Goal: Information Seeking & Learning: Learn about a topic

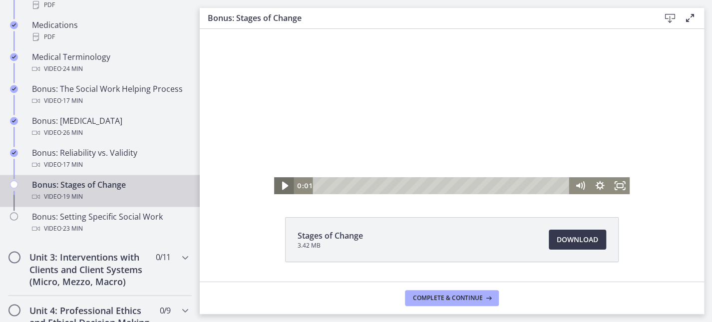
drag, startPoint x: 279, startPoint y: 186, endPoint x: 301, endPoint y: 187, distance: 22.0
click at [281, 186] on icon "Play Video" at bounding box center [285, 186] width 24 height 20
click at [610, 185] on icon "Fullscreen" at bounding box center [619, 186] width 24 height 20
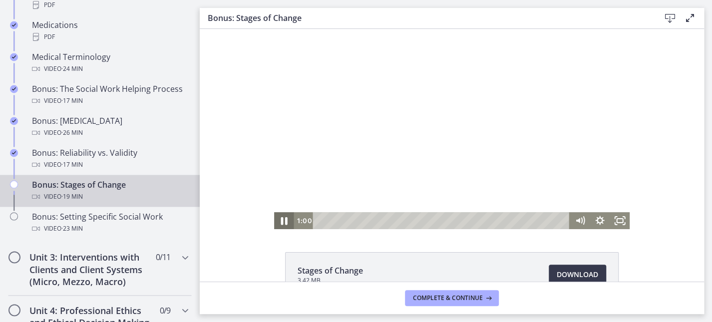
click at [282, 221] on icon "Pause" at bounding box center [284, 221] width 24 height 20
click at [273, 218] on icon "Play Video" at bounding box center [285, 221] width 24 height 20
click at [613, 220] on icon "Fullscreen" at bounding box center [619, 221] width 24 height 20
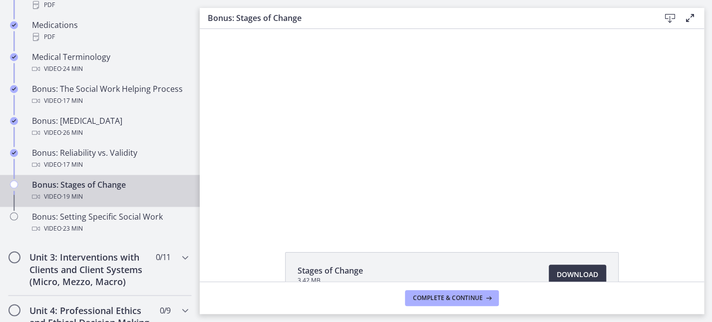
drag, startPoint x: 697, startPoint y: 115, endPoint x: 490, endPoint y: 75, distance: 211.4
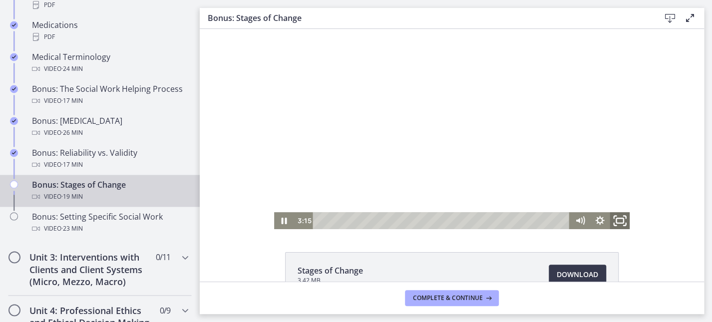
click at [612, 218] on icon "Fullscreen" at bounding box center [619, 221] width 24 height 20
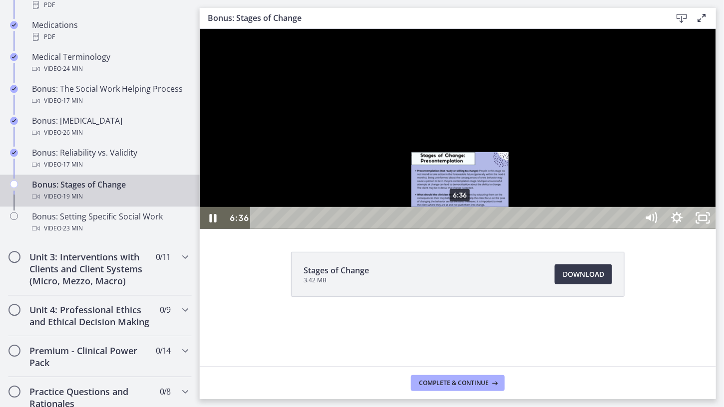
click at [460, 229] on div "6:36" at bounding box center [445, 218] width 371 height 22
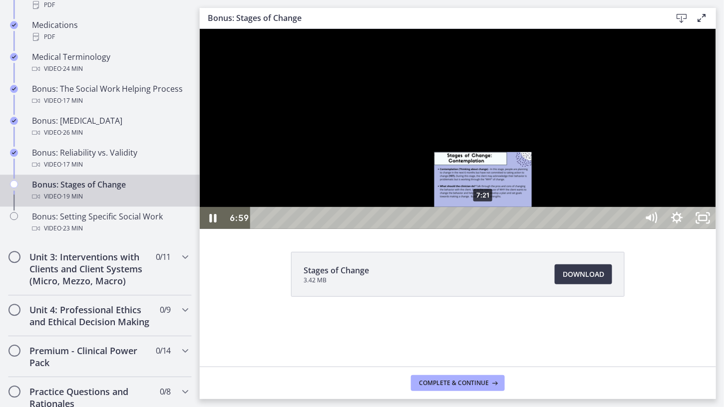
click at [483, 229] on div "7:21" at bounding box center [445, 218] width 371 height 22
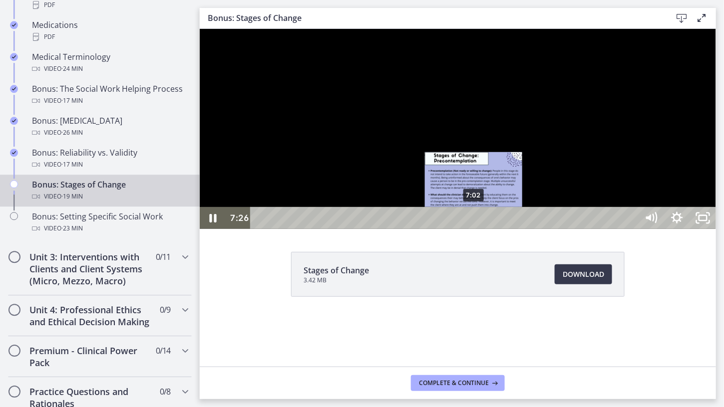
click at [474, 229] on div "7:02" at bounding box center [445, 218] width 371 height 22
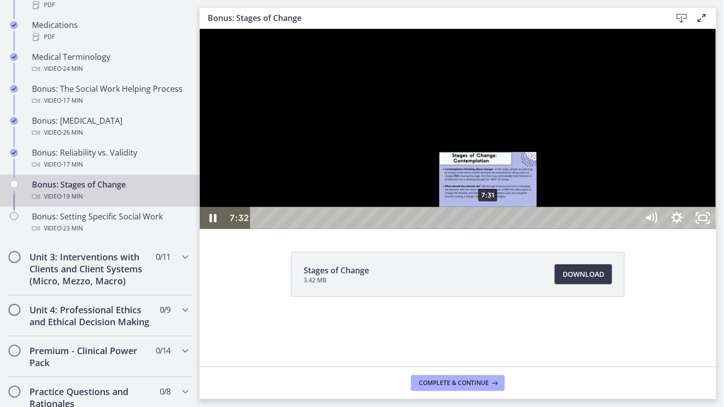
click at [489, 229] on div "7:31" at bounding box center [445, 218] width 371 height 22
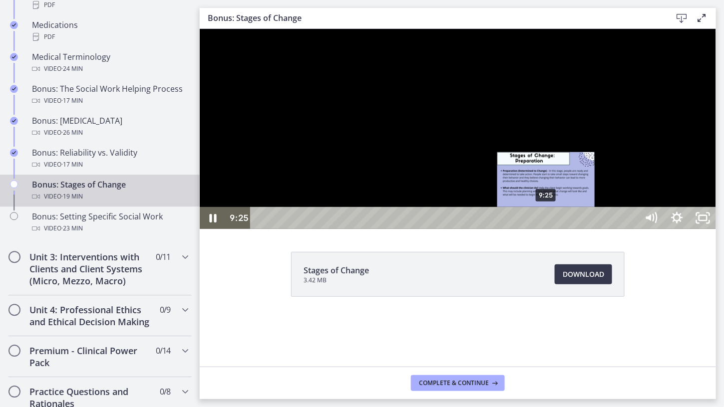
click at [546, 229] on div "9:25" at bounding box center [445, 218] width 371 height 22
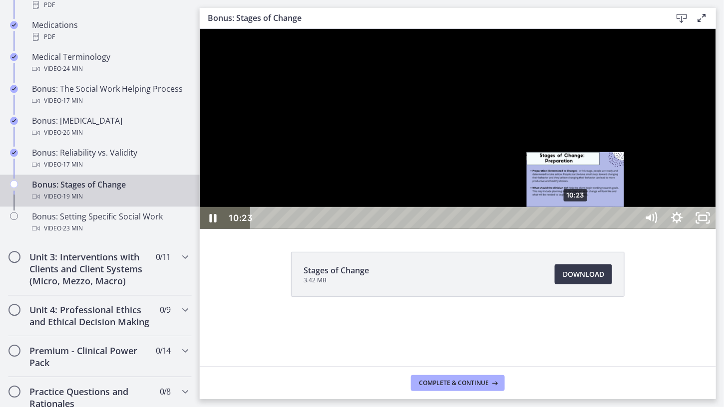
click at [576, 229] on div "10:23" at bounding box center [445, 218] width 371 height 22
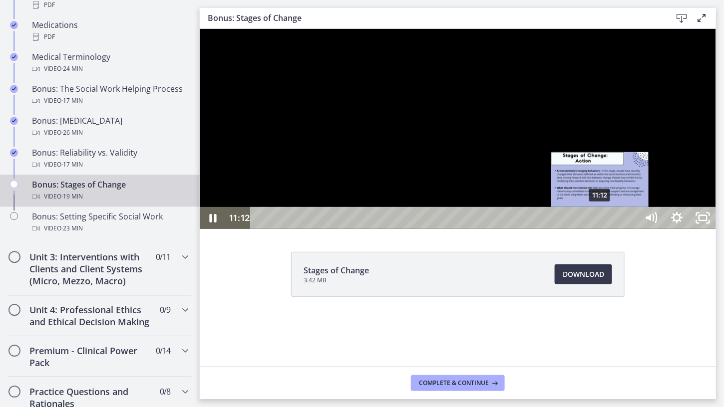
click at [600, 229] on div "11:12" at bounding box center [445, 218] width 371 height 22
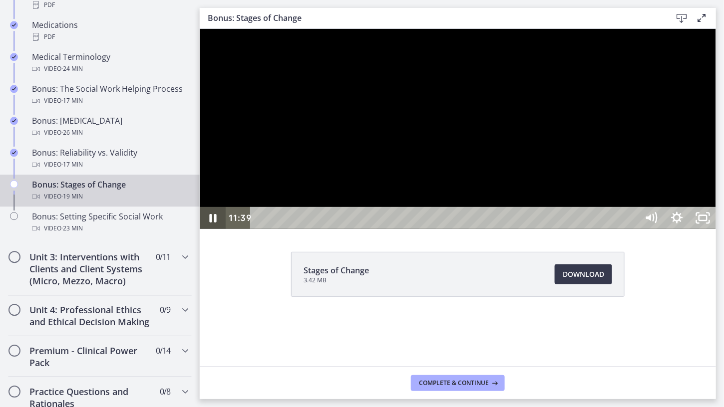
click at [209, 229] on icon "Pause" at bounding box center [212, 218] width 26 height 22
click at [215, 223] on icon "Play Video" at bounding box center [214, 217] width 8 height 11
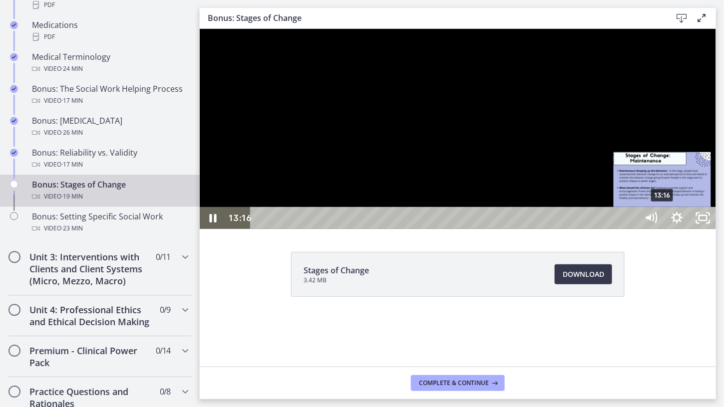
click at [631, 229] on div "13:16" at bounding box center [445, 218] width 371 height 22
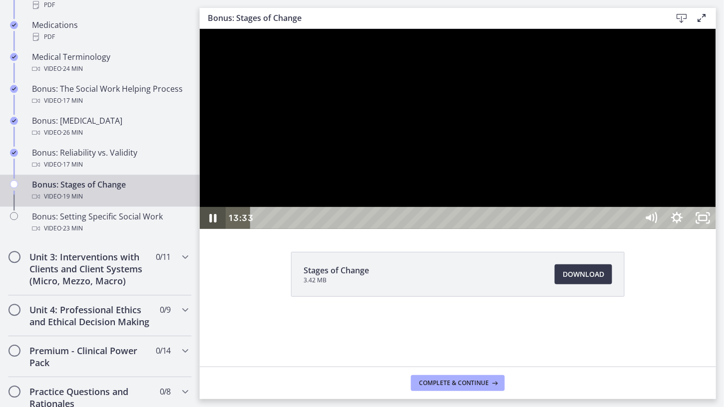
click at [212, 229] on icon "Pause" at bounding box center [212, 218] width 26 height 22
click at [211, 223] on icon "Play Video" at bounding box center [214, 217] width 8 height 11
click at [208, 231] on icon "Pause" at bounding box center [212, 218] width 31 height 26
click at [217, 231] on icon "Play Video" at bounding box center [213, 218] width 31 height 26
click at [631, 229] on div "17:01" at bounding box center [445, 218] width 371 height 22
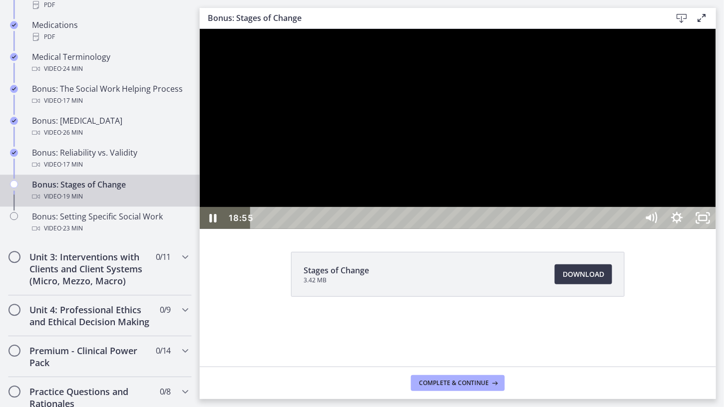
click at [631, 229] on div "18:55" at bounding box center [445, 218] width 371 height 22
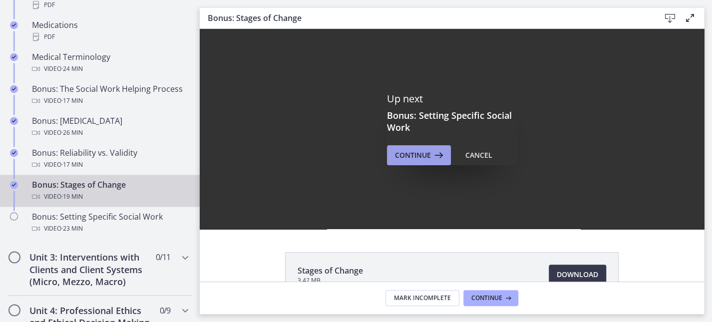
click at [430, 147] on button "Continue" at bounding box center [419, 155] width 64 height 20
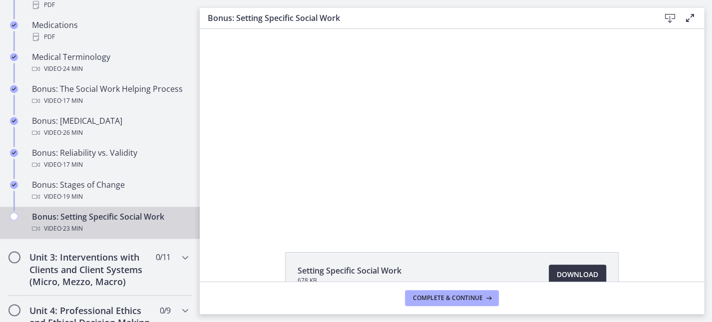
click at [562, 266] on link "Download Opens in a new window" at bounding box center [577, 275] width 57 height 20
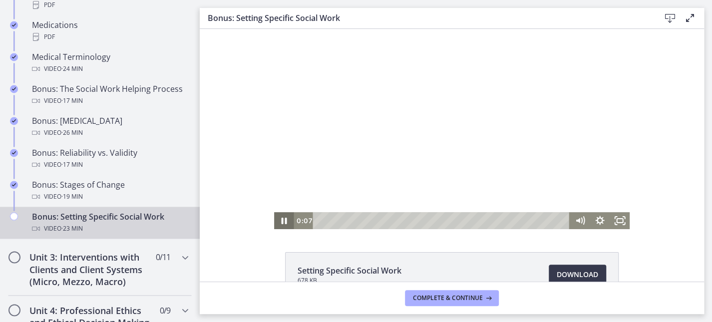
click at [279, 216] on icon "Pause" at bounding box center [284, 220] width 20 height 17
click at [281, 218] on icon "Play Video" at bounding box center [285, 220] width 20 height 17
click at [619, 218] on icon "Fullscreen" at bounding box center [619, 221] width 24 height 20
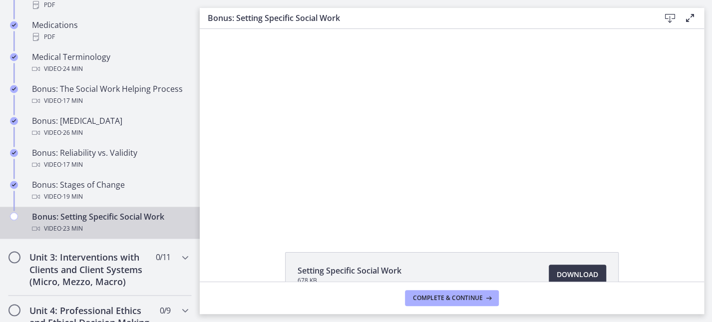
click at [665, 217] on div "Click for sound @keyframes VOLUME_SMALL_WAVE_FLASH { 0% { opacity: 0; } 33% { o…" at bounding box center [452, 129] width 504 height 200
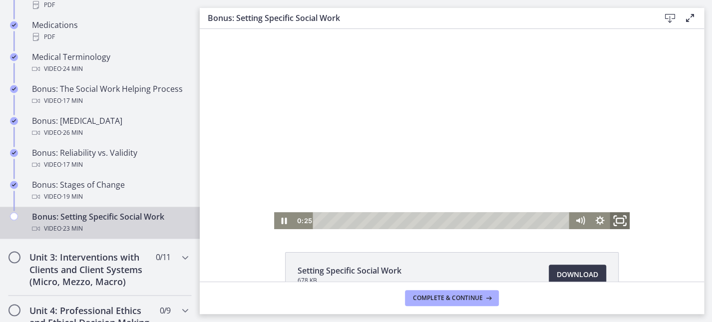
click at [614, 221] on icon "Fullscreen" at bounding box center [619, 221] width 24 height 20
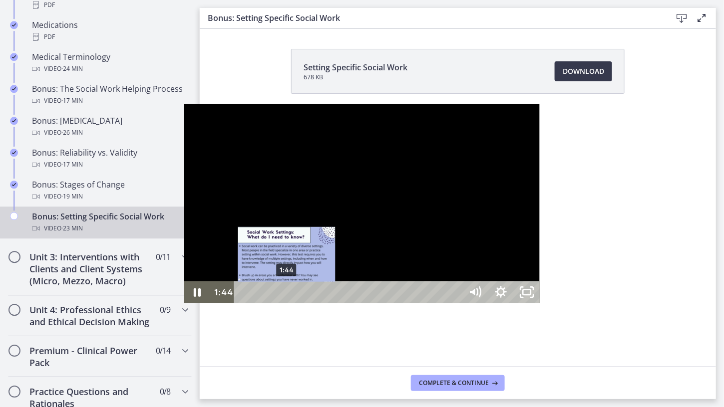
click at [244, 303] on div "1:44" at bounding box center [350, 293] width 212 height 22
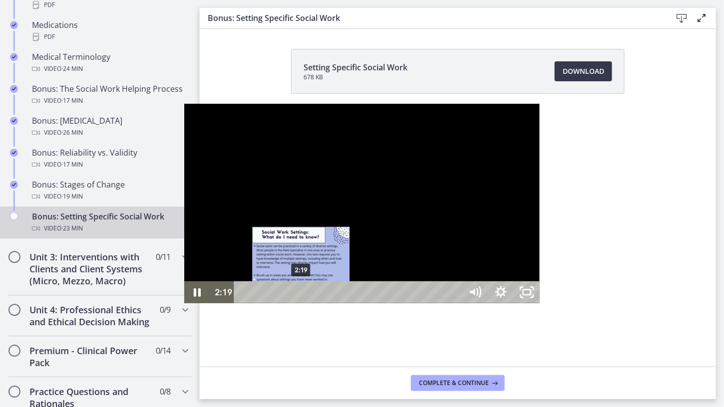
click at [244, 303] on div "2:19" at bounding box center [350, 293] width 212 height 22
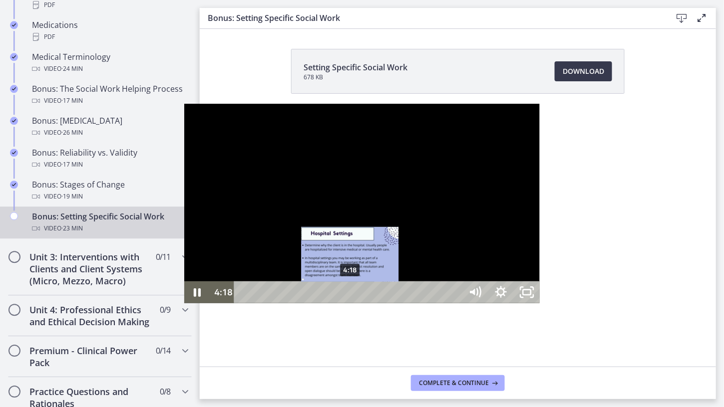
click at [244, 303] on div "4:18" at bounding box center [350, 293] width 212 height 22
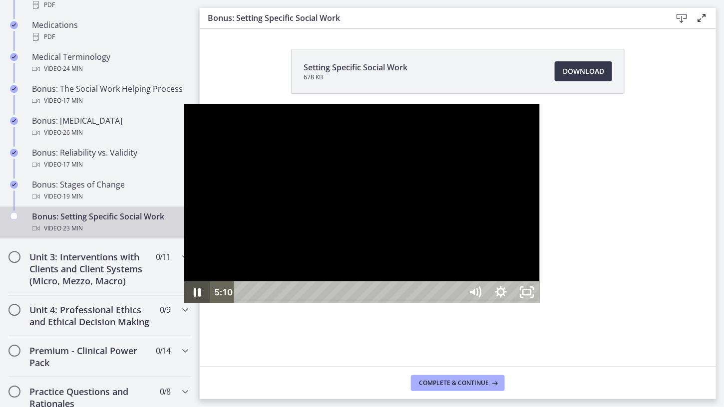
click at [184, 303] on icon "Pause" at bounding box center [197, 293] width 26 height 22
click at [183, 306] on icon "Play Video" at bounding box center [198, 293] width 31 height 26
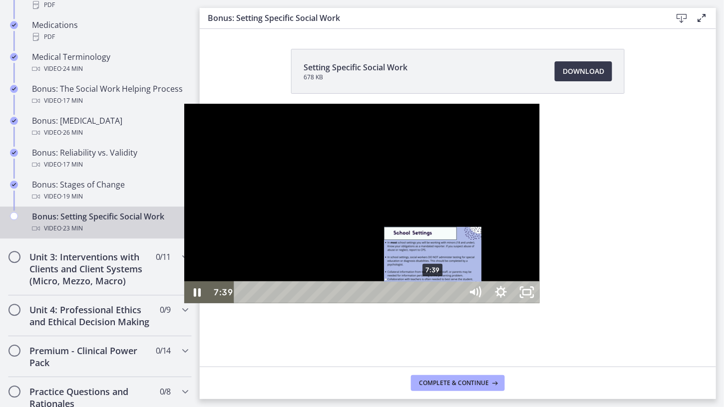
click at [250, 303] on div "7:39" at bounding box center [350, 293] width 212 height 22
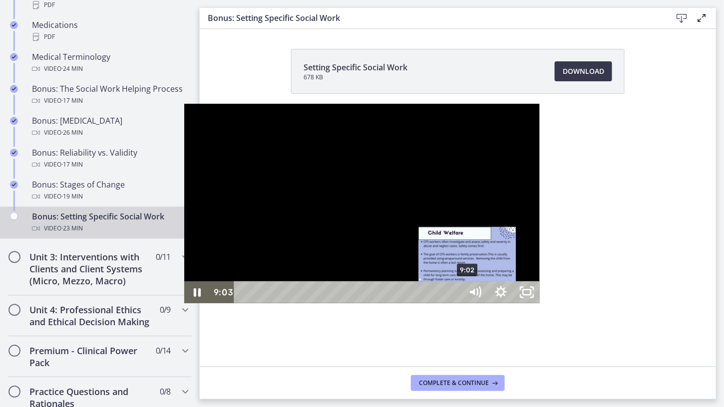
click at [285, 303] on div "9:02" at bounding box center [350, 293] width 212 height 22
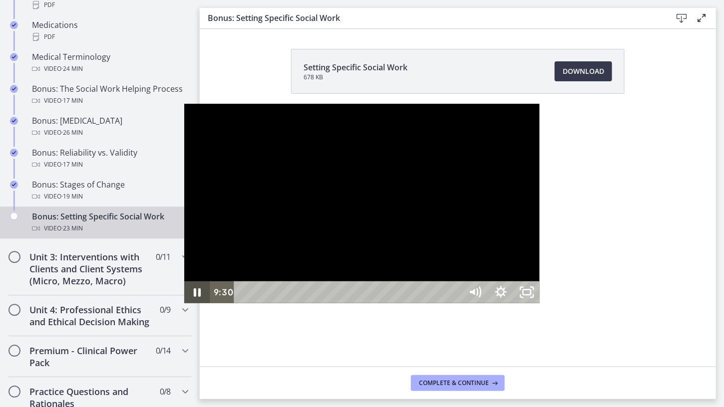
click at [184, 303] on icon "Pause" at bounding box center [197, 293] width 26 height 22
click at [183, 306] on icon "Play Video" at bounding box center [198, 293] width 31 height 26
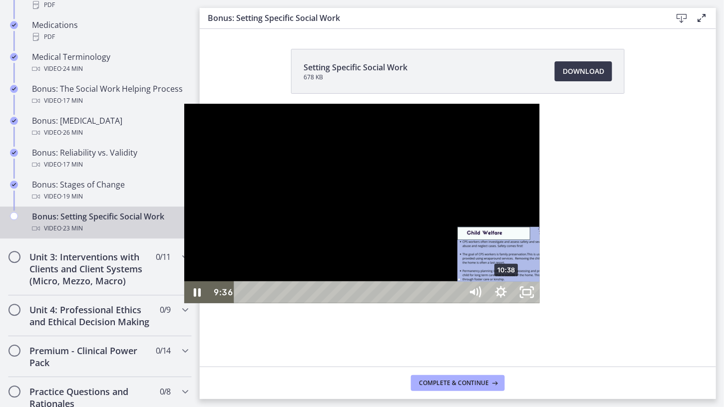
click at [324, 303] on div "10:38" at bounding box center [350, 293] width 212 height 22
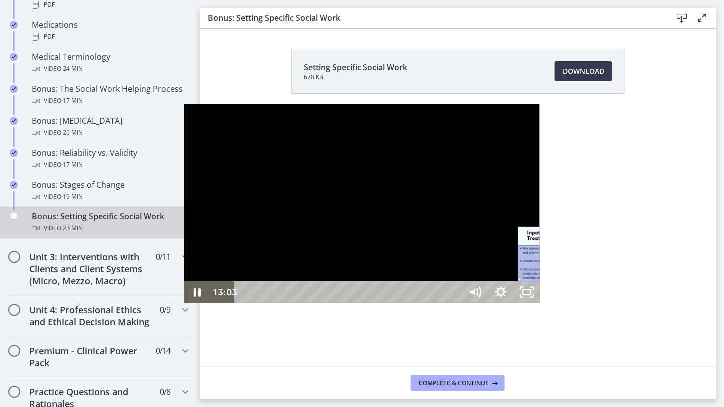
click at [384, 303] on div "13:04" at bounding box center [350, 293] width 212 height 22
click at [184, 303] on icon "Pause" at bounding box center [197, 293] width 26 height 22
click at [194, 298] on icon "Play Video" at bounding box center [198, 293] width 8 height 11
click at [194, 297] on icon "Pause" at bounding box center [197, 293] width 7 height 8
click at [183, 306] on icon "Play Video" at bounding box center [198, 293] width 31 height 26
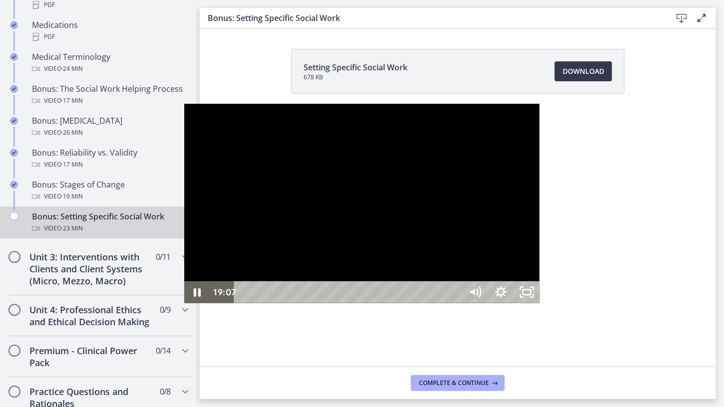
click at [456, 303] on div "19:07" at bounding box center [350, 293] width 212 height 22
click at [456, 303] on div "19:56" at bounding box center [350, 293] width 212 height 22
click at [456, 303] on div "20:51" at bounding box center [350, 293] width 212 height 22
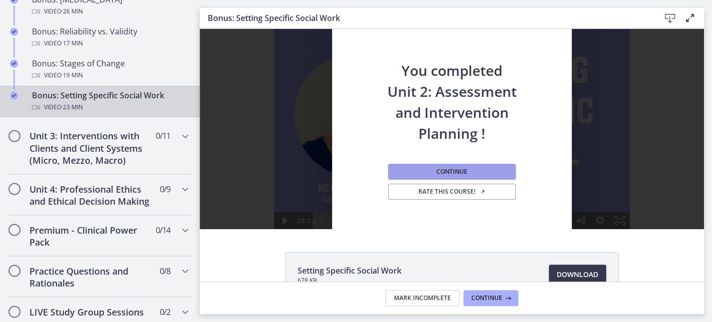
click at [455, 169] on span "Continue" at bounding box center [451, 172] width 31 height 8
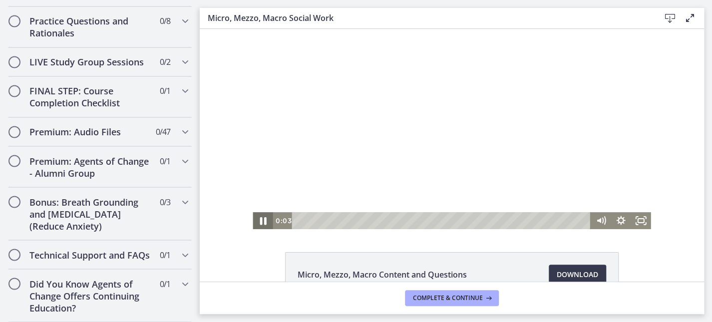
click at [254, 223] on icon "Pause" at bounding box center [263, 221] width 24 height 20
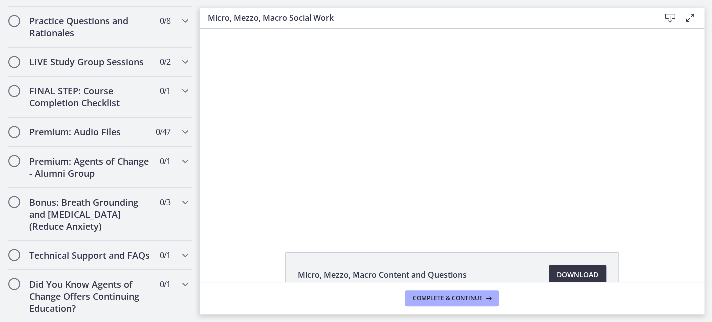
click at [583, 271] on span "Download Opens in a new window" at bounding box center [577, 275] width 41 height 12
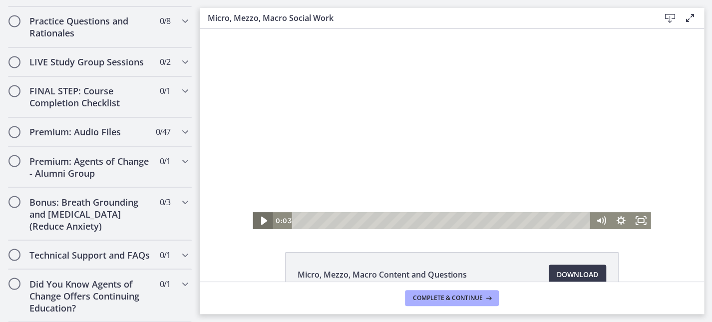
click at [254, 220] on icon "Play Video" at bounding box center [264, 221] width 24 height 20
click at [632, 220] on icon "Fullscreen" at bounding box center [640, 220] width 20 height 17
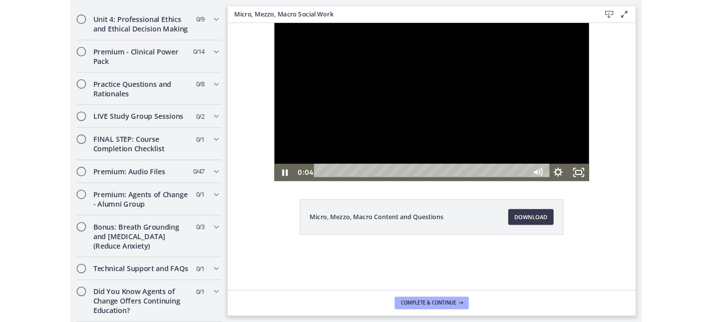
scroll to position [859, 0]
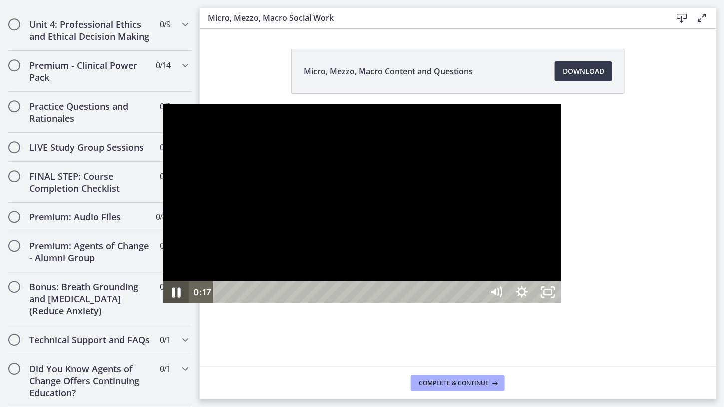
click at [172, 298] on icon "Pause" at bounding box center [176, 293] width 8 height 10
click at [173, 298] on icon "Play Video" at bounding box center [177, 293] width 8 height 11
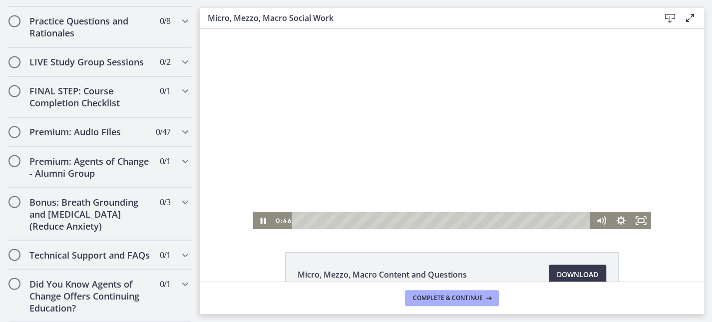
click at [666, 226] on div "Click for sound @keyframes VOLUME_SMALL_WAVE_FLASH { 0% { opacity: 0; } 33% { o…" at bounding box center [452, 129] width 504 height 200
click at [595, 169] on div "Volume" at bounding box center [601, 184] width 20 height 55
click at [638, 219] on rect "Fullscreen" at bounding box center [641, 221] width 6 height 4
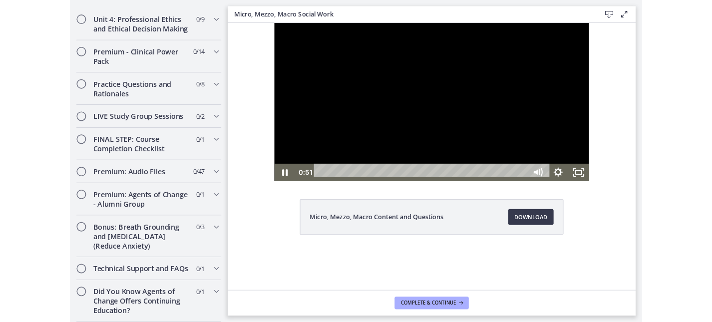
scroll to position [859, 0]
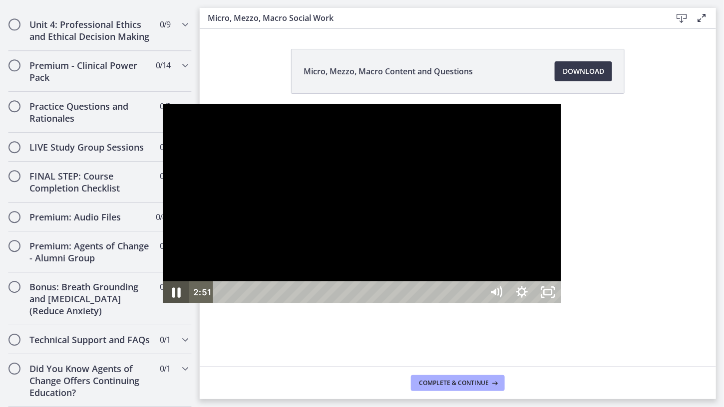
click at [160, 306] on icon "Pause" at bounding box center [175, 293] width 31 height 26
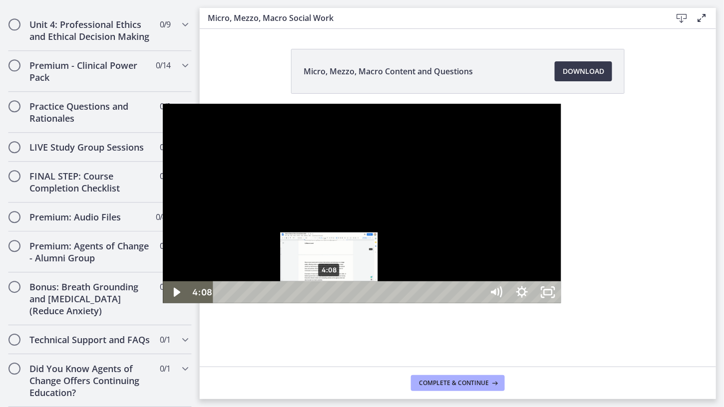
click at [223, 303] on div "4:08" at bounding box center [350, 293] width 254 height 22
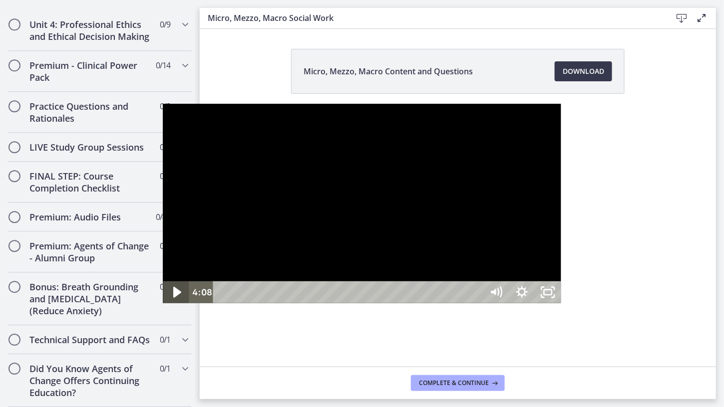
click at [162, 306] on icon "Play Video" at bounding box center [177, 293] width 31 height 26
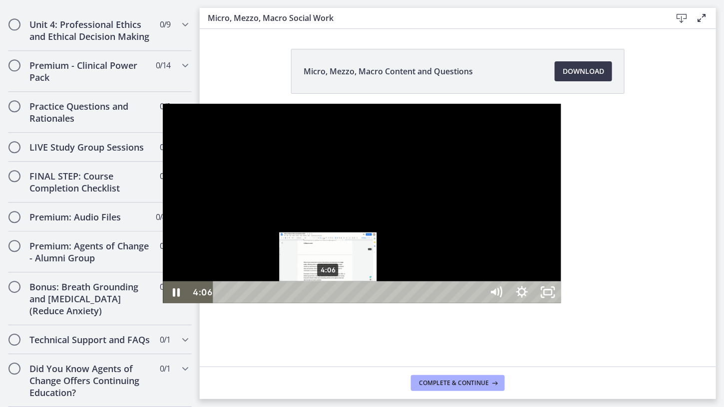
click at [223, 303] on div "4:06" at bounding box center [350, 293] width 254 height 22
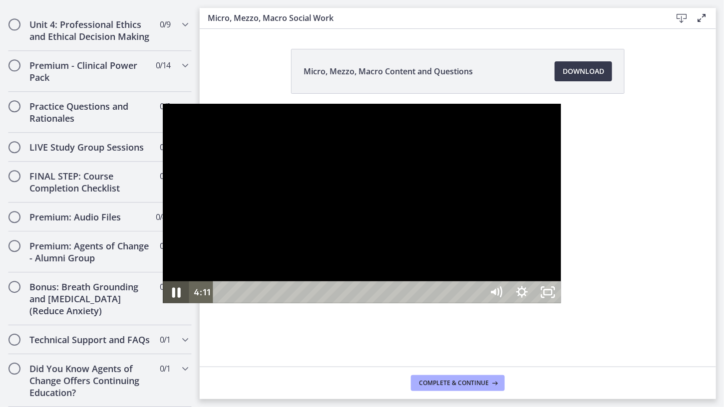
click at [160, 306] on icon "Pause" at bounding box center [175, 293] width 31 height 26
click at [174, 297] on icon "Play Video" at bounding box center [177, 292] width 6 height 9
click at [163, 303] on icon "Pause" at bounding box center [176, 293] width 26 height 22
click at [162, 306] on icon "Play Video" at bounding box center [177, 293] width 31 height 26
click at [160, 306] on icon "Pause" at bounding box center [175, 293] width 31 height 26
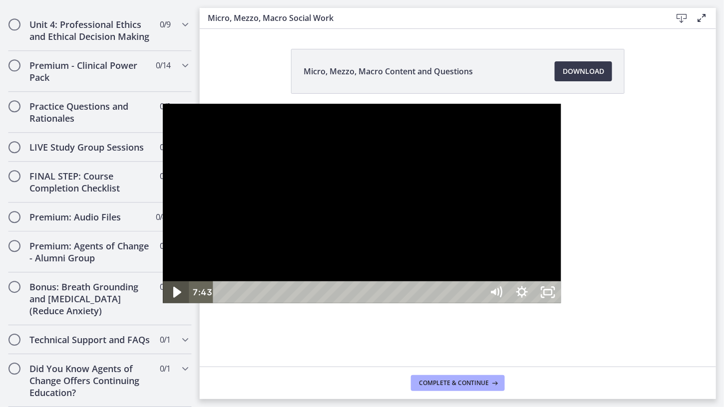
click at [162, 306] on icon "Play Video" at bounding box center [177, 293] width 31 height 26
click at [160, 306] on icon "Pause" at bounding box center [175, 293] width 31 height 26
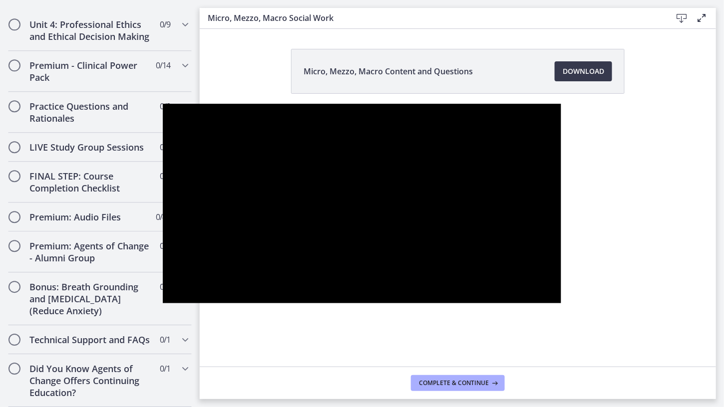
scroll to position [908, 0]
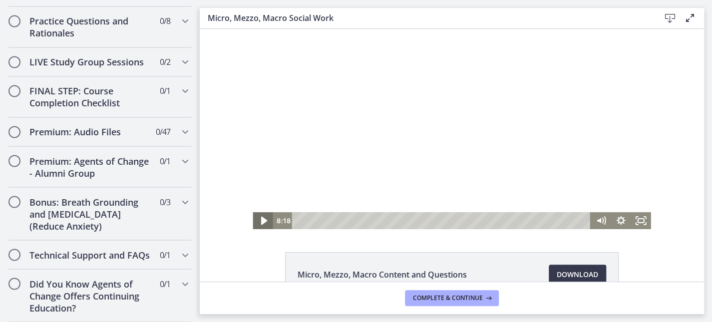
click at [261, 223] on icon "Play Video" at bounding box center [264, 221] width 6 height 8
click at [634, 219] on icon "Fullscreen" at bounding box center [640, 220] width 20 height 17
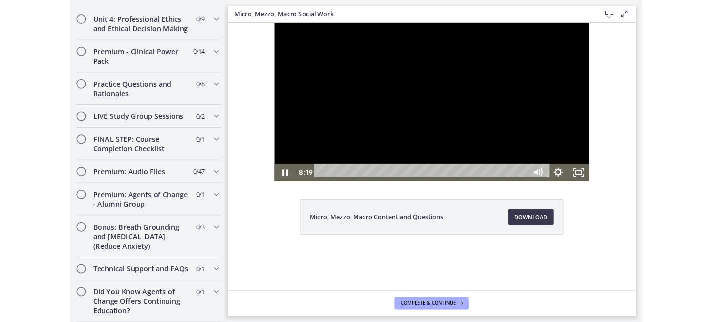
scroll to position [859, 0]
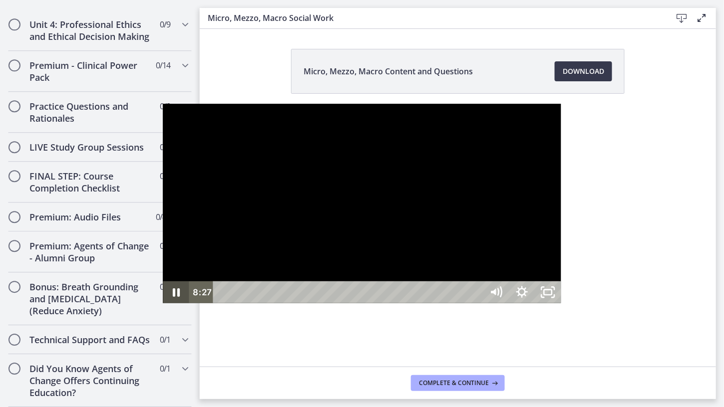
click at [173, 297] on icon "Pause" at bounding box center [176, 293] width 7 height 8
click at [164, 303] on icon "Play Video" at bounding box center [177, 293] width 26 height 22
click at [504, 234] on div "Volume" at bounding box center [496, 225] width 16 height 16
click at [504, 243] on div "Volume" at bounding box center [496, 235] width 16 height 16
click at [561, 266] on div at bounding box center [362, 204] width 398 height 200
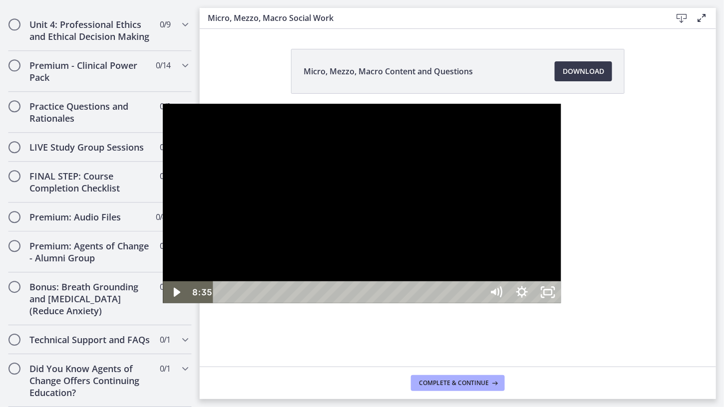
click at [561, 266] on div at bounding box center [362, 204] width 398 height 200
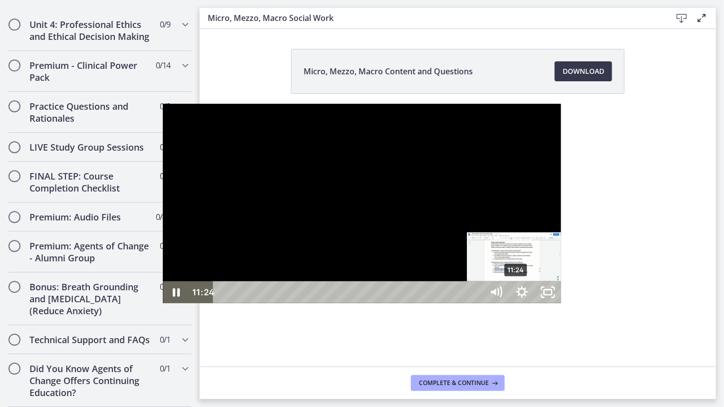
click at [354, 303] on div "11:24" at bounding box center [350, 293] width 254 height 22
click at [366, 303] on div "11:52" at bounding box center [350, 293] width 254 height 22
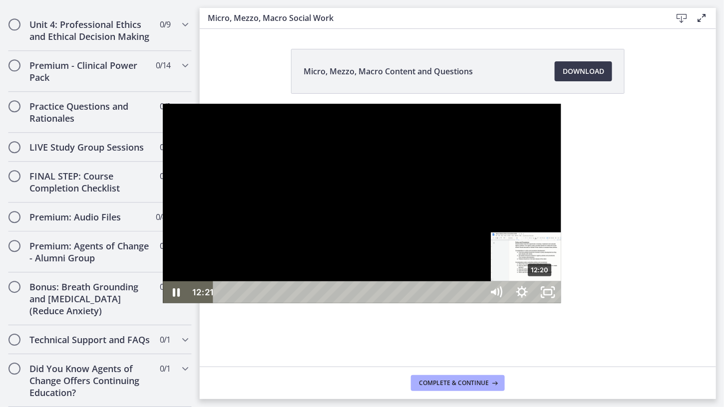
click at [378, 303] on div "12:20" at bounding box center [350, 293] width 254 height 22
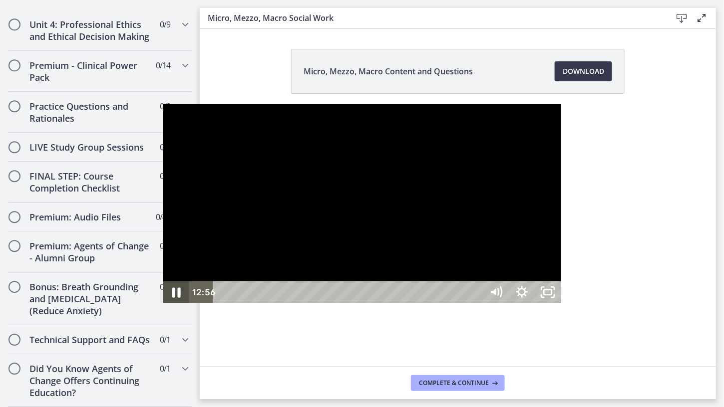
click at [160, 306] on icon "Pause" at bounding box center [175, 293] width 31 height 26
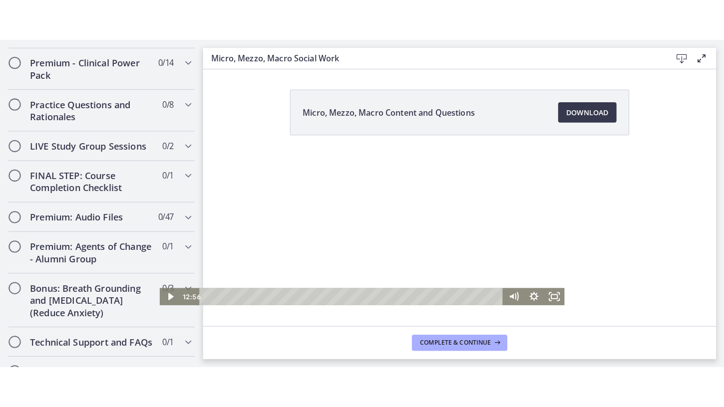
scroll to position [908, 0]
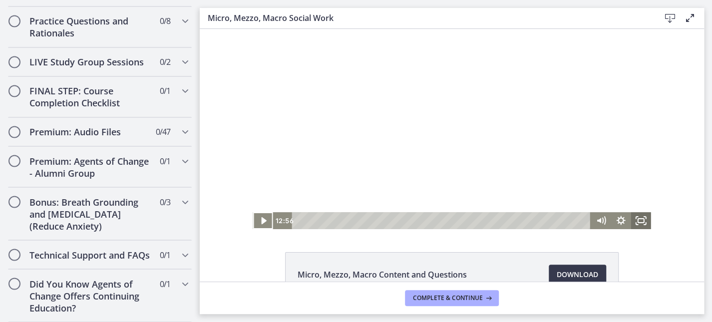
click at [636, 224] on icon "Fullscreen" at bounding box center [640, 220] width 20 height 17
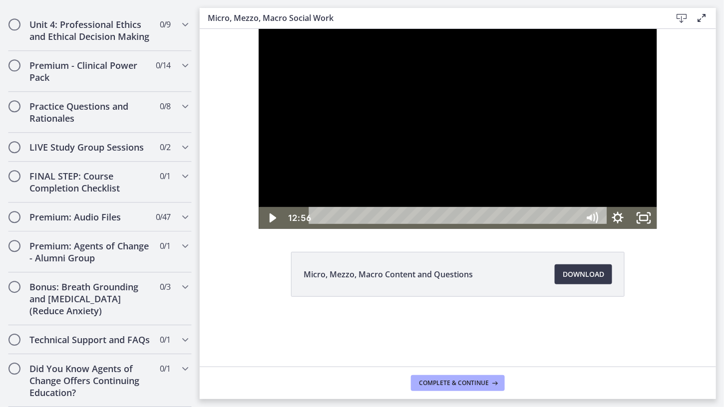
scroll to position [859, 0]
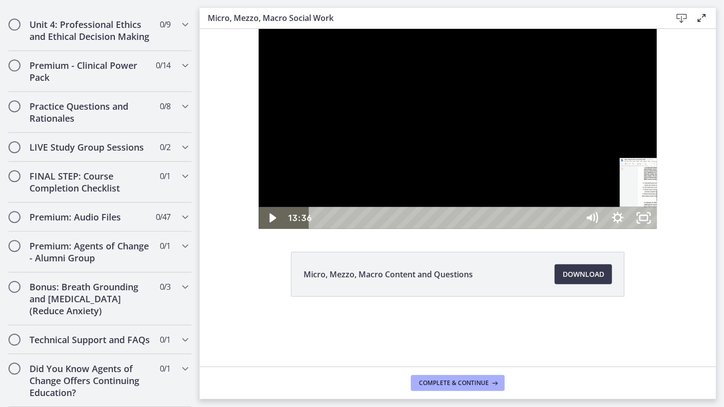
click at [572, 229] on div "13:36" at bounding box center [445, 218] width 254 height 22
click at [259, 229] on icon "Play Video" at bounding box center [272, 218] width 26 height 22
click at [572, 229] on div "15:28" at bounding box center [445, 218] width 254 height 22
click at [572, 229] on div "16:19" at bounding box center [445, 218] width 254 height 22
click at [572, 229] on div "15:42" at bounding box center [445, 218] width 254 height 22
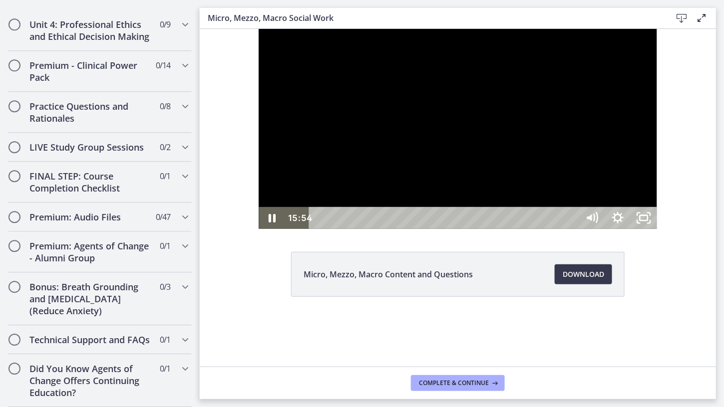
click at [572, 229] on div "16:26" at bounding box center [445, 218] width 254 height 22
click at [256, 231] on icon "Pause" at bounding box center [271, 218] width 31 height 26
click at [259, 229] on icon "Play Video" at bounding box center [272, 218] width 26 height 22
click at [572, 229] on div "18:17" at bounding box center [445, 218] width 254 height 22
click at [256, 231] on icon "Pause" at bounding box center [271, 218] width 31 height 26
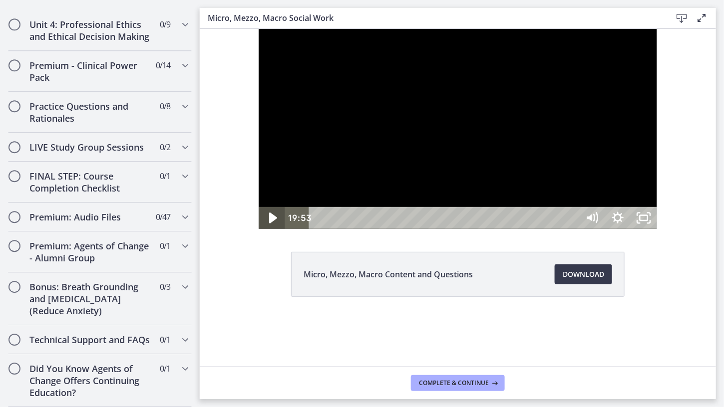
click at [257, 231] on icon "Play Video" at bounding box center [272, 218] width 31 height 26
click at [258, 229] on icon "Pause" at bounding box center [271, 218] width 26 height 22
click at [259, 229] on icon "Play Video" at bounding box center [272, 218] width 26 height 22
click at [572, 229] on div "20:30" at bounding box center [445, 218] width 254 height 22
click at [572, 229] on div "22:30" at bounding box center [445, 218] width 254 height 22
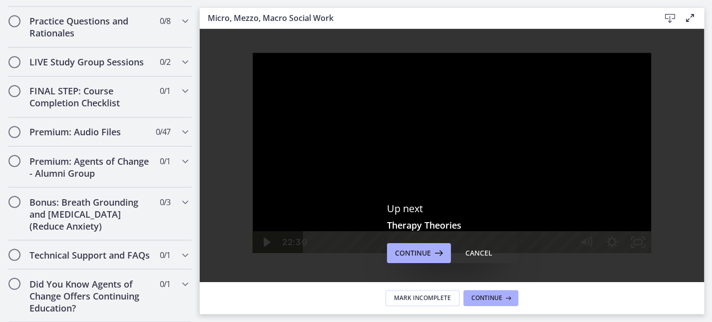
scroll to position [155, 0]
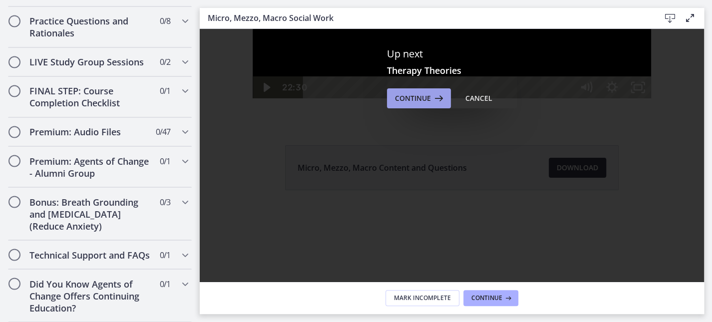
click at [407, 93] on span "Continue" at bounding box center [413, 98] width 36 height 12
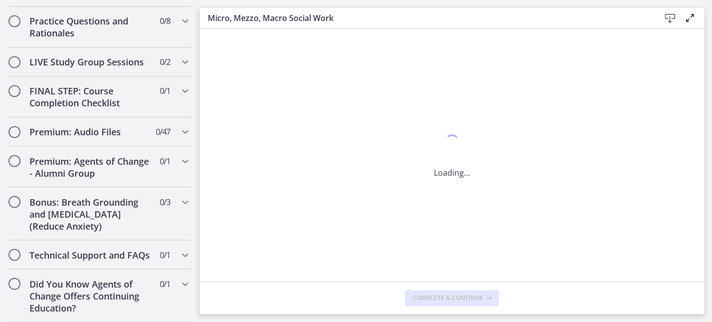
scroll to position [0, 0]
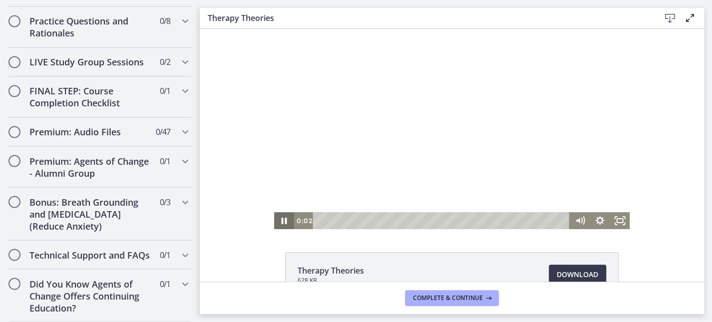
click at [282, 223] on icon "Pause" at bounding box center [284, 221] width 5 height 6
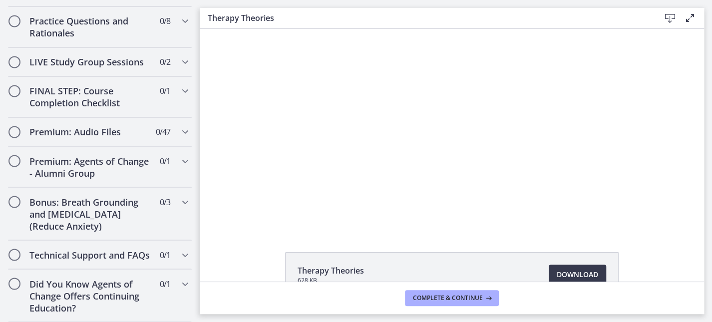
scroll to position [55, 0]
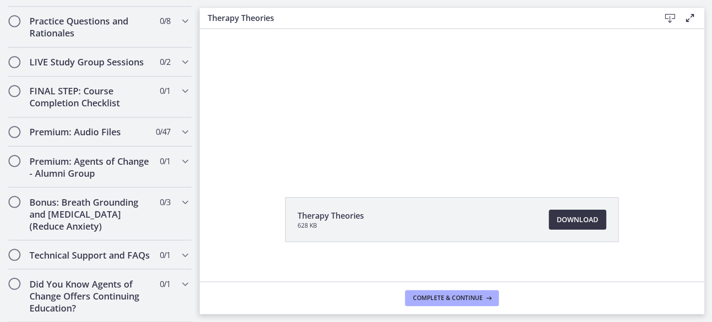
click at [561, 218] on span "Download Opens in a new window" at bounding box center [577, 220] width 41 height 12
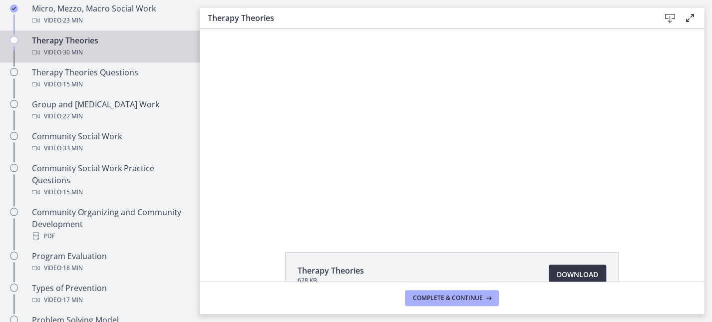
scroll to position [437, 0]
